Goal: Find contact information: Find contact information

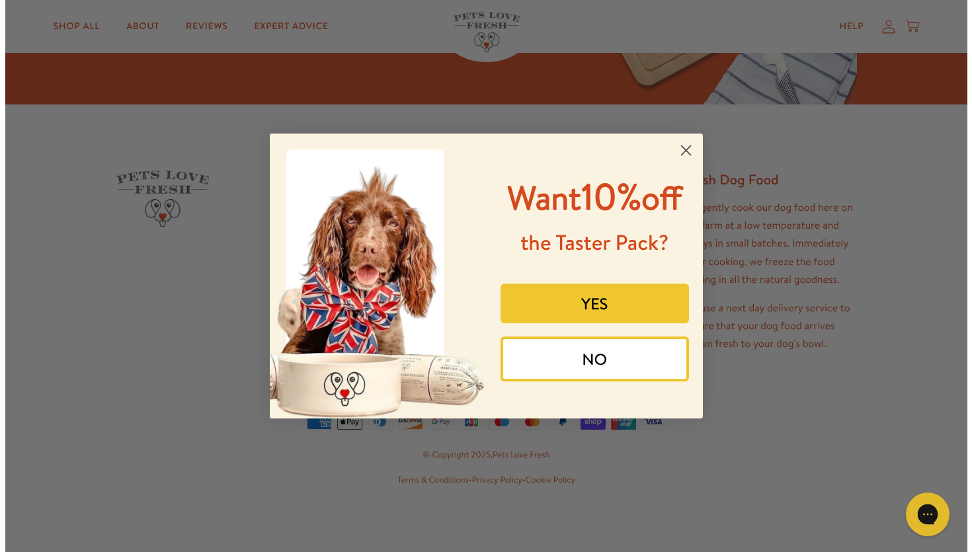
scroll to position [2559, 0]
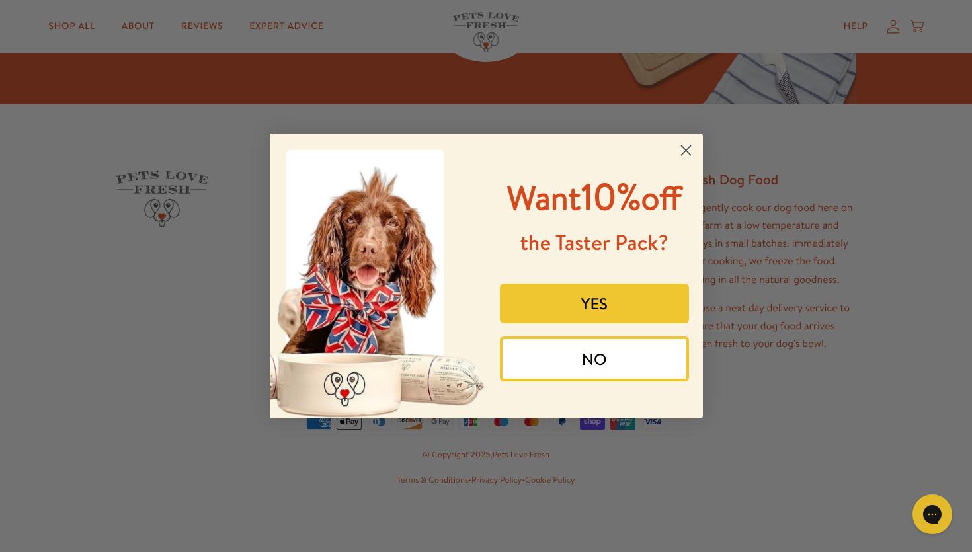
click at [680, 152] on circle "Close dialog" at bounding box center [685, 150] width 22 height 22
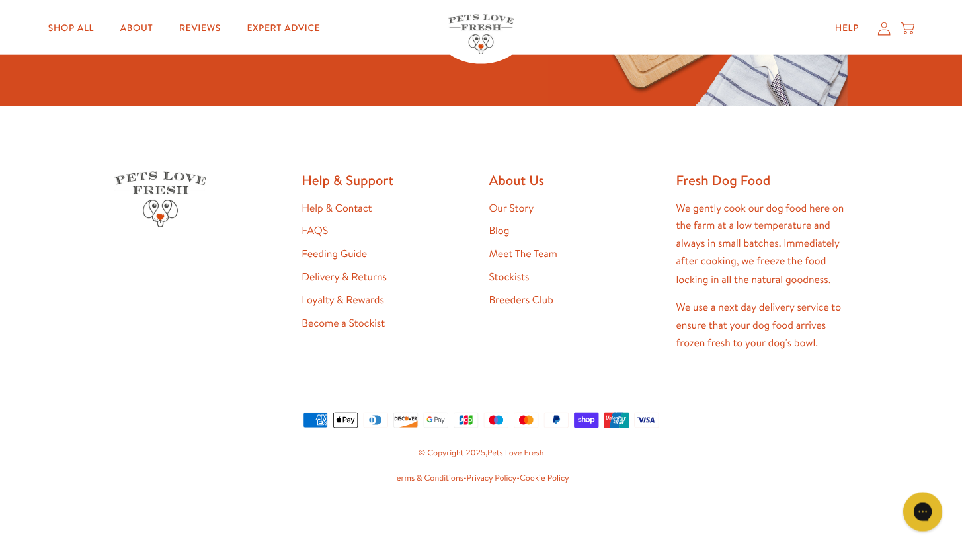
scroll to position [2553, 0]
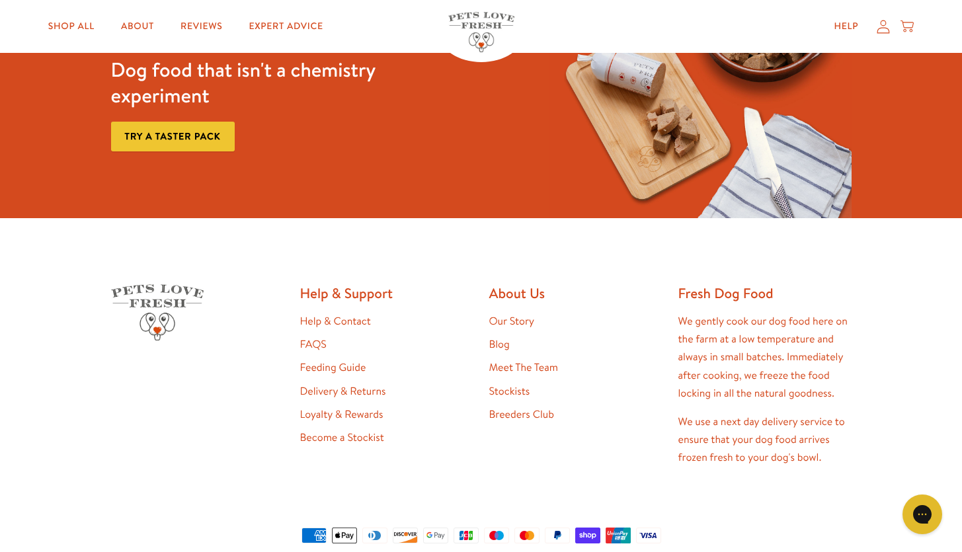
scroll to position [2453, 0]
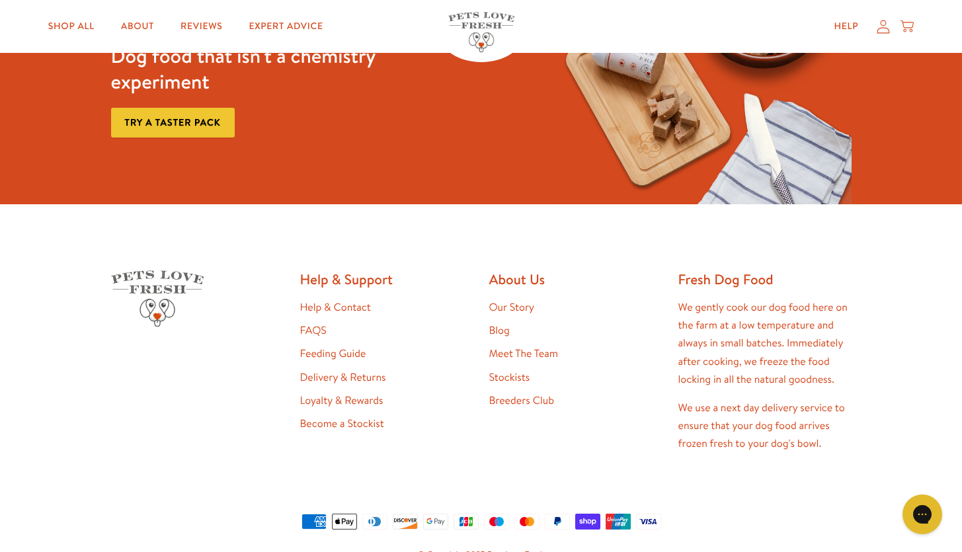
click at [354, 304] on link "Help & Contact" at bounding box center [335, 307] width 71 height 15
